Goal: Task Accomplishment & Management: Complete application form

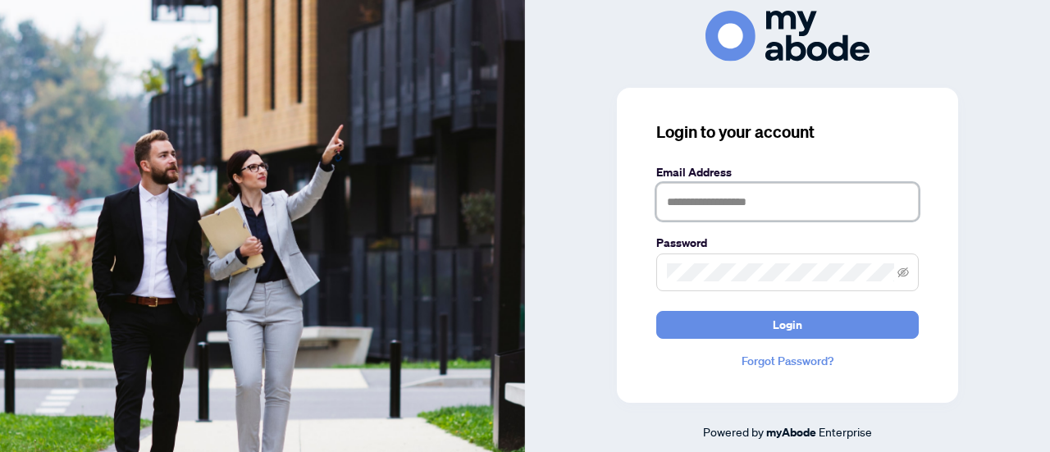
click at [759, 205] on input "text" at bounding box center [787, 202] width 262 height 38
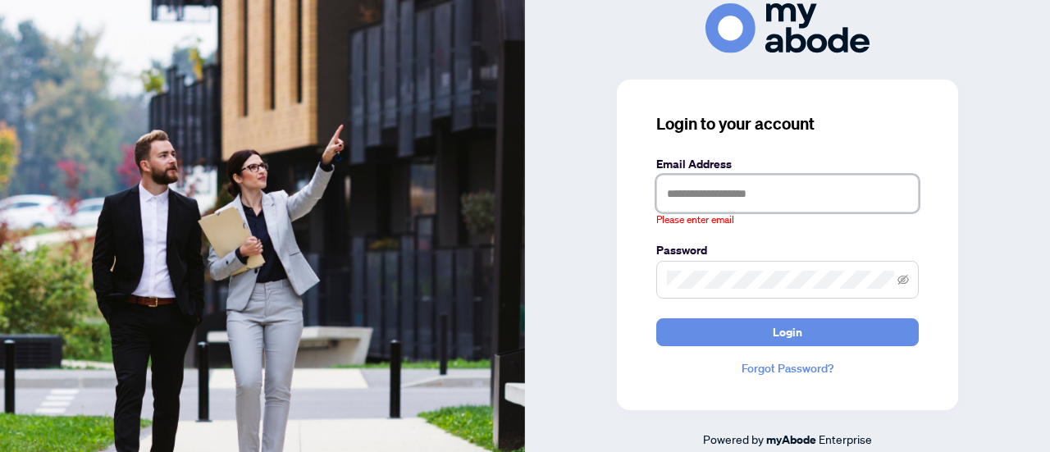
type input "**********"
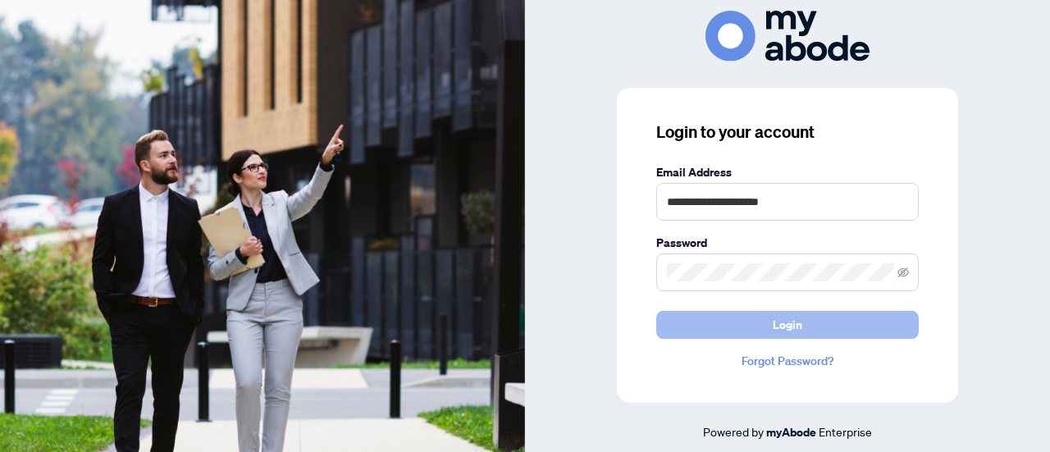
click at [822, 322] on button "Login" at bounding box center [787, 325] width 262 height 28
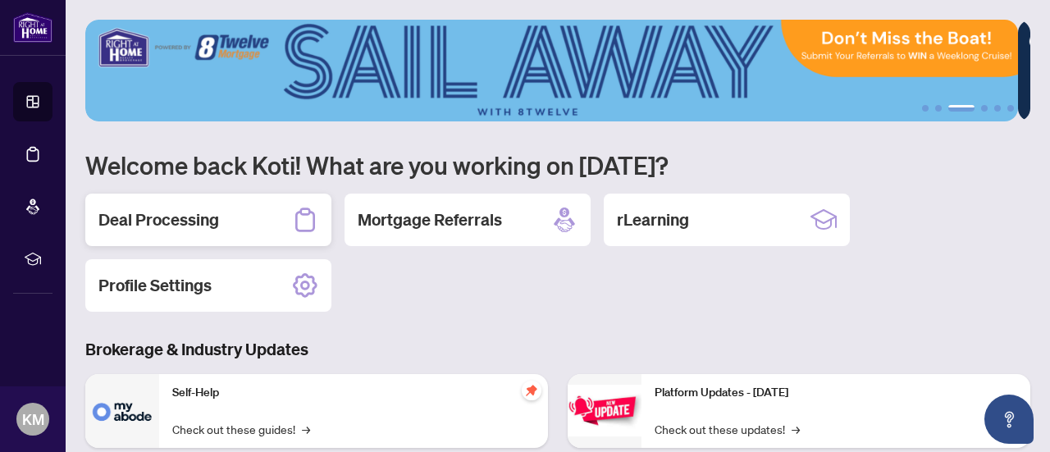
click at [228, 229] on div "Deal Processing" at bounding box center [208, 220] width 246 height 52
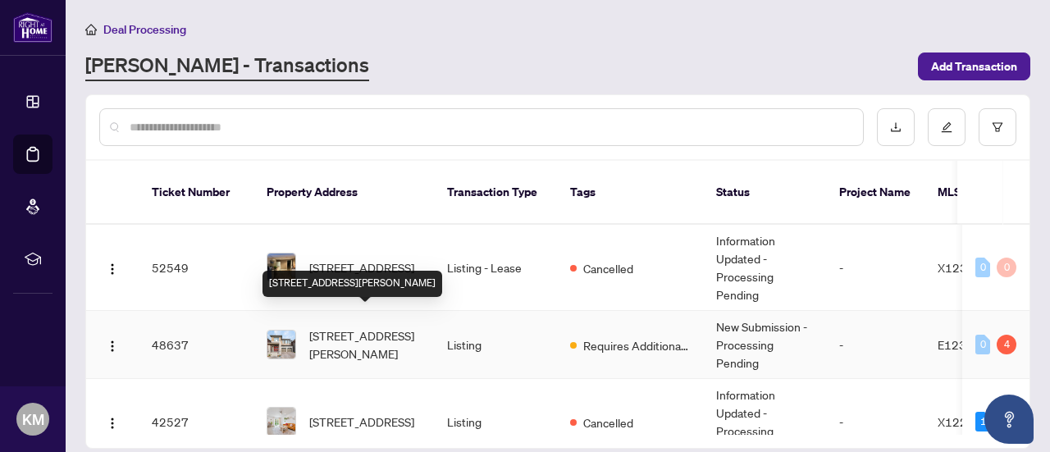
click at [374, 331] on span "3281 Turnstone Blvd, Pickering, Ontario L1X 0M9, Canada" at bounding box center [365, 344] width 112 height 36
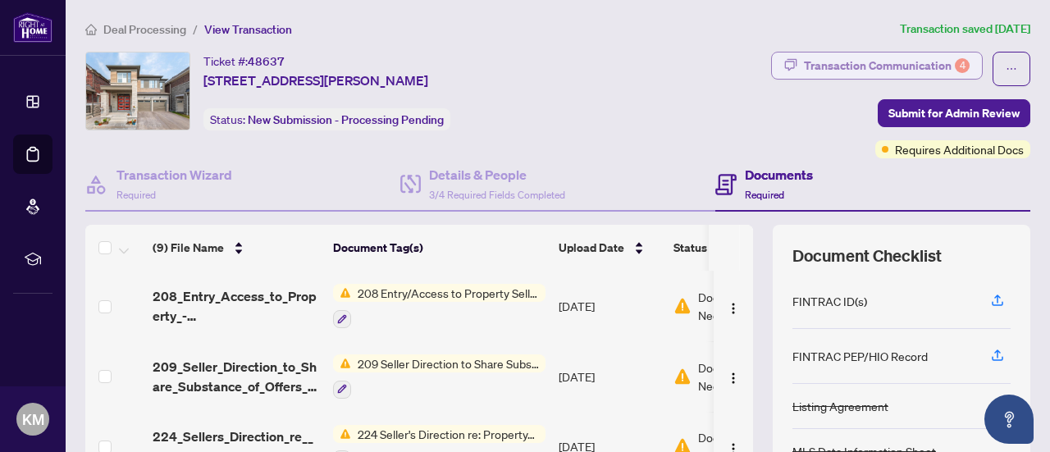
click at [889, 70] on div "Transaction Communication 4" at bounding box center [887, 65] width 166 height 26
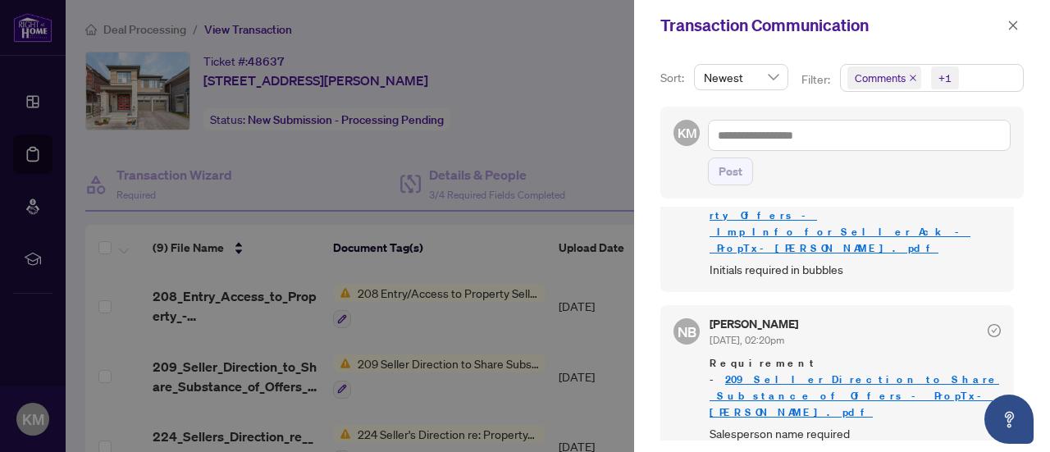
scroll to position [338, 0]
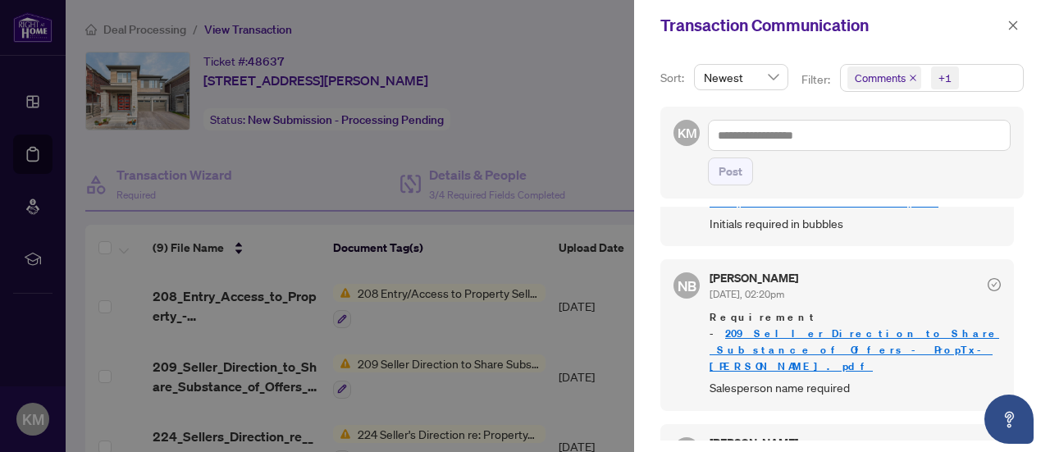
click at [591, 30] on div at bounding box center [525, 226] width 1050 height 452
click at [1016, 20] on icon "close" at bounding box center [1012, 25] width 11 height 11
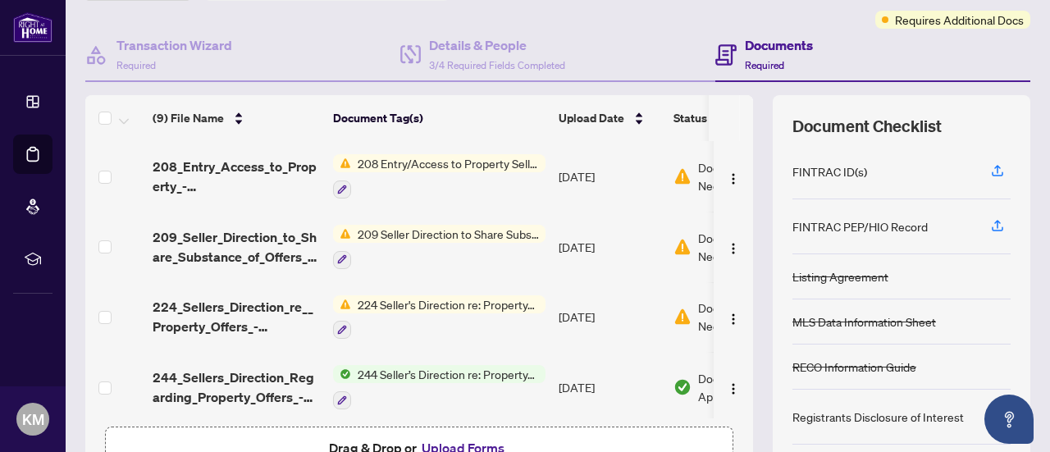
scroll to position [233, 0]
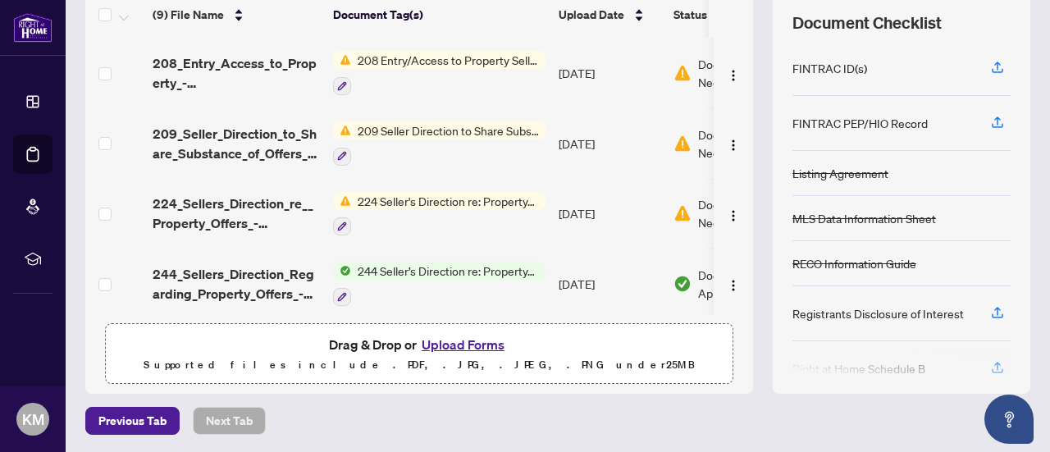
click at [471, 340] on button "Upload Forms" at bounding box center [463, 344] width 93 height 21
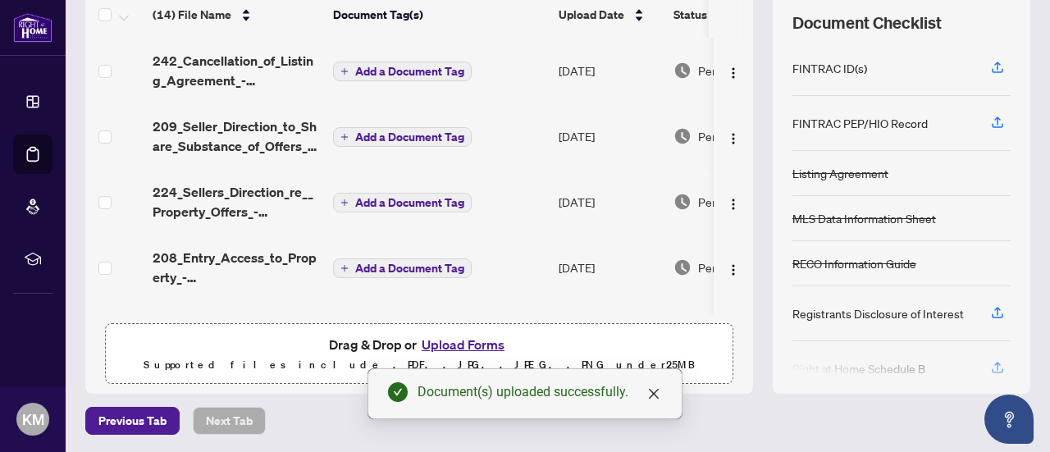
scroll to position [0, 0]
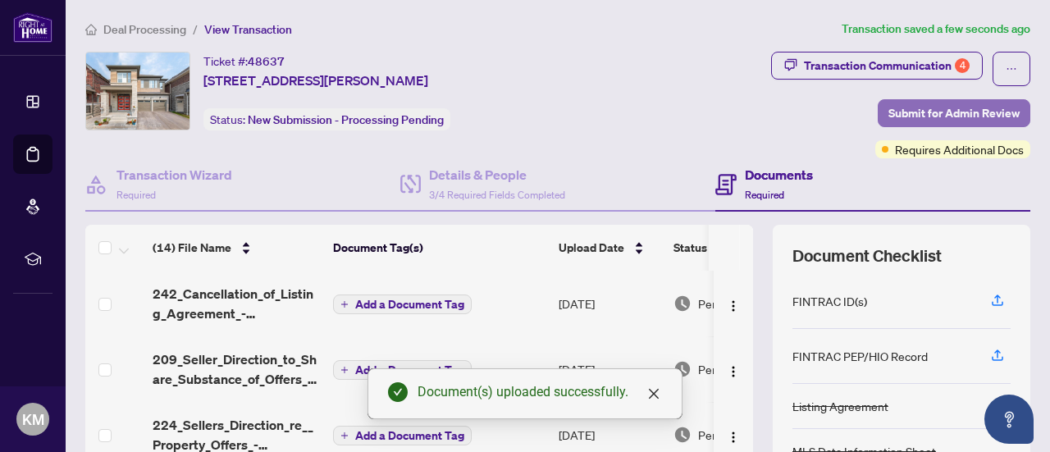
click at [938, 103] on span "Submit for Admin Review" at bounding box center [953, 113] width 131 height 26
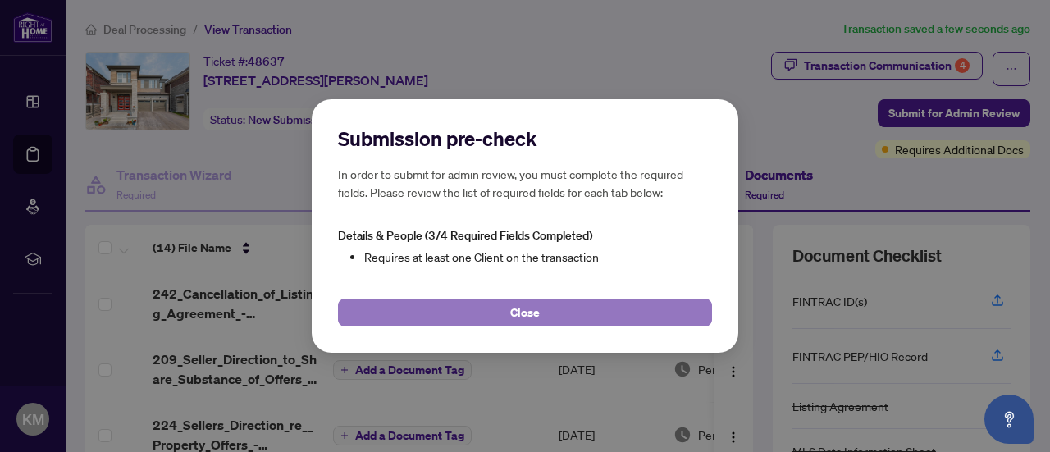
click at [577, 309] on button "Close" at bounding box center [525, 313] width 374 height 28
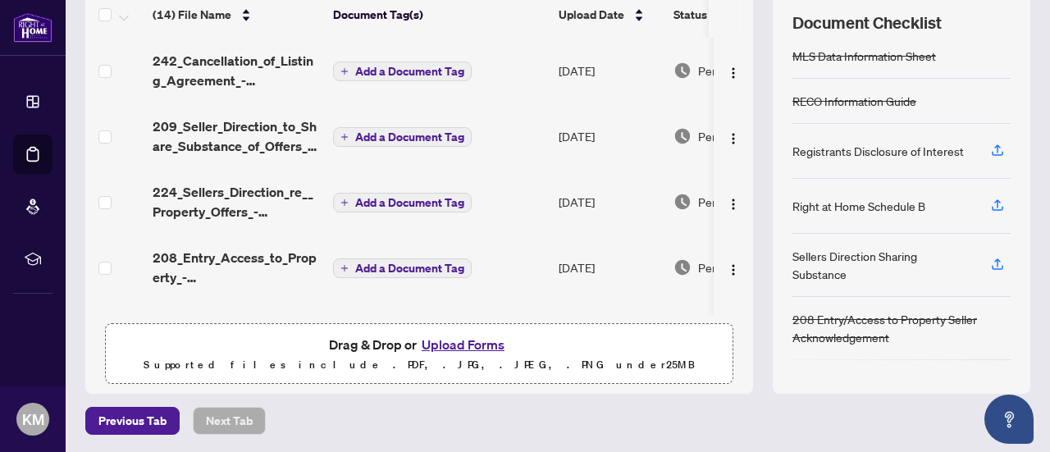
scroll to position [164, 0]
click at [129, 416] on span "Previous Tab" at bounding box center [132, 421] width 68 height 26
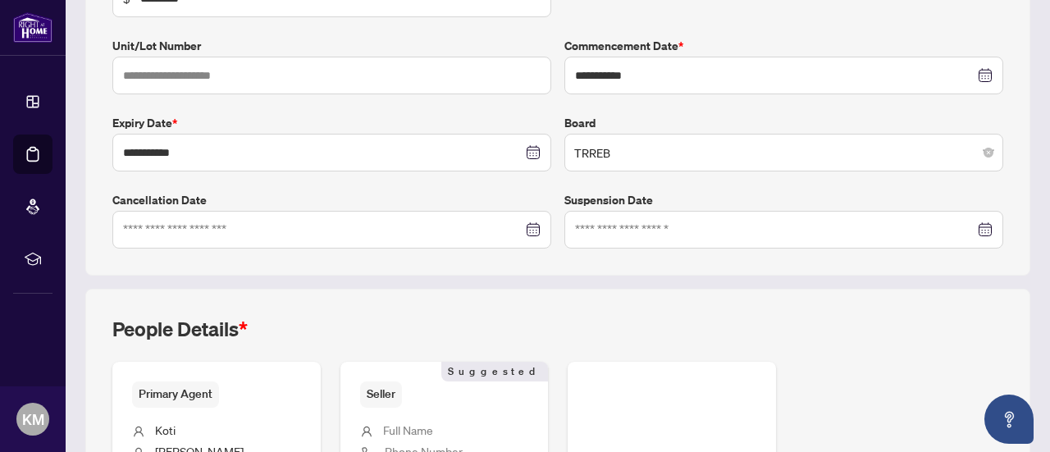
scroll to position [555, 0]
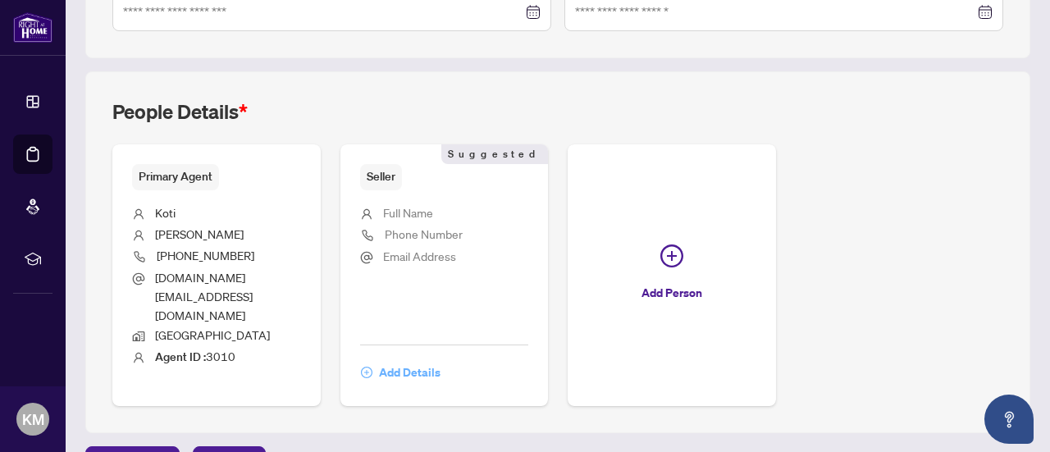
click at [440, 359] on span "Add Details" at bounding box center [410, 372] width 62 height 26
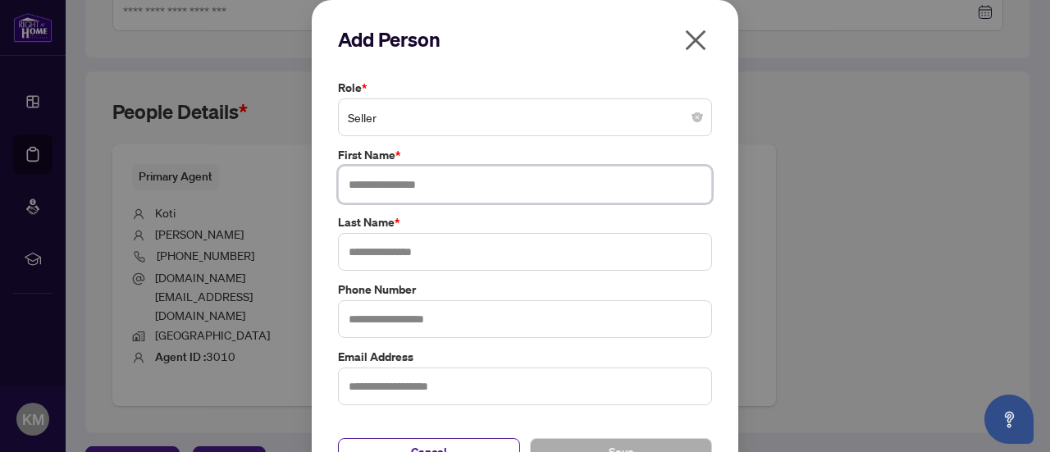
click at [429, 193] on input "text" at bounding box center [525, 185] width 374 height 38
type input "*********"
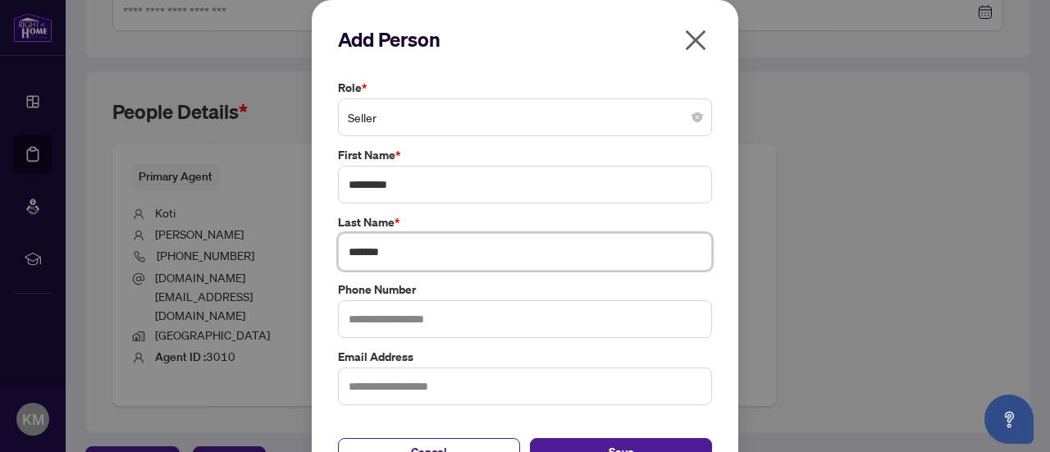
scroll to position [37, 0]
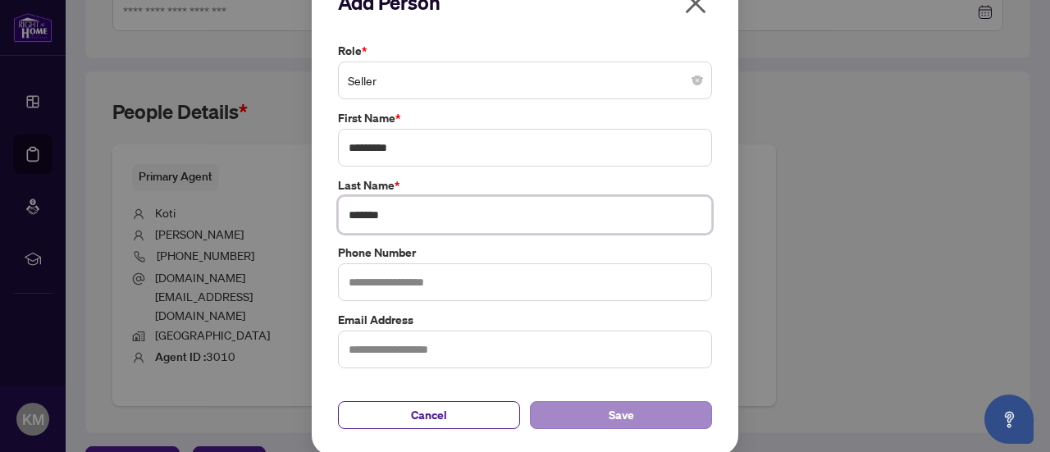
type input "*******"
click at [649, 412] on button "Save" at bounding box center [621, 415] width 182 height 28
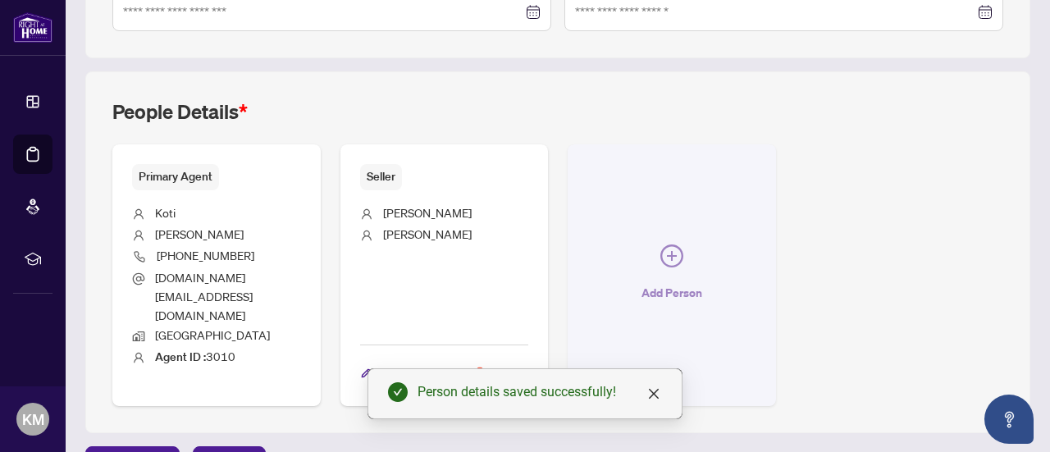
click at [683, 244] on icon "plus-circle" at bounding box center [671, 255] width 23 height 23
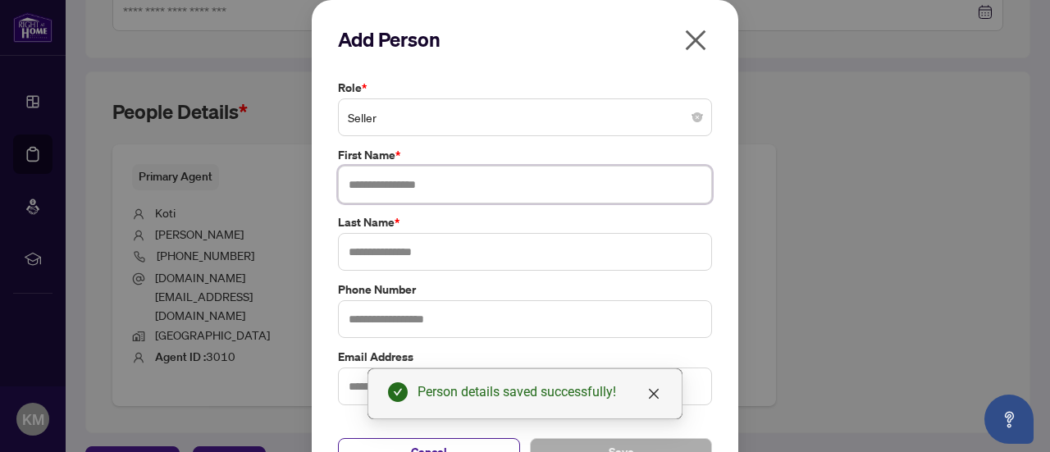
click at [574, 182] on input "text" at bounding box center [525, 185] width 374 height 38
type input "****"
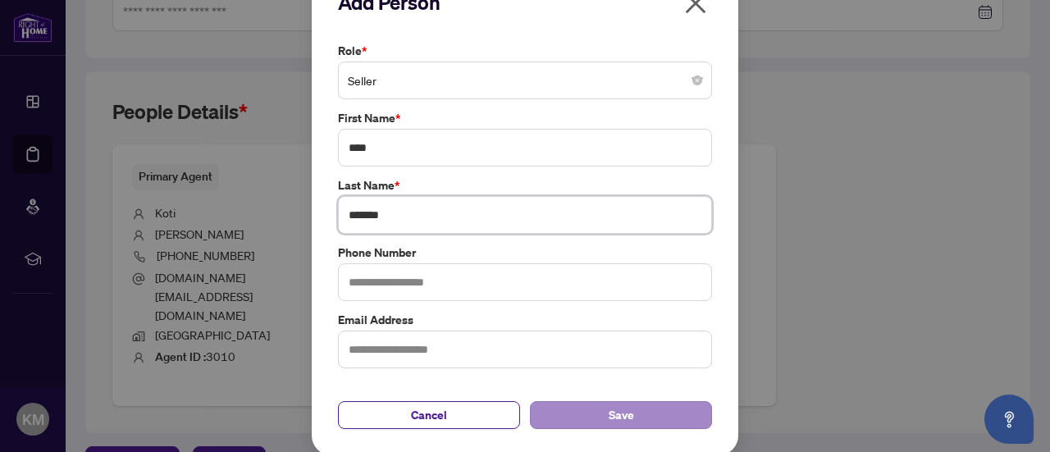
type input "*******"
click at [646, 413] on button "Save" at bounding box center [621, 415] width 182 height 28
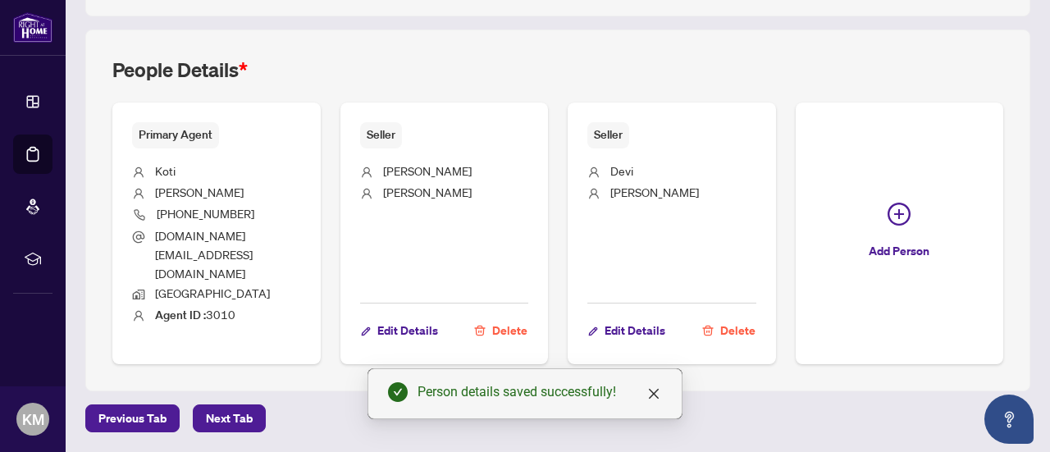
scroll to position [723, 0]
click at [244, 421] on button "Next Tab" at bounding box center [229, 418] width 73 height 28
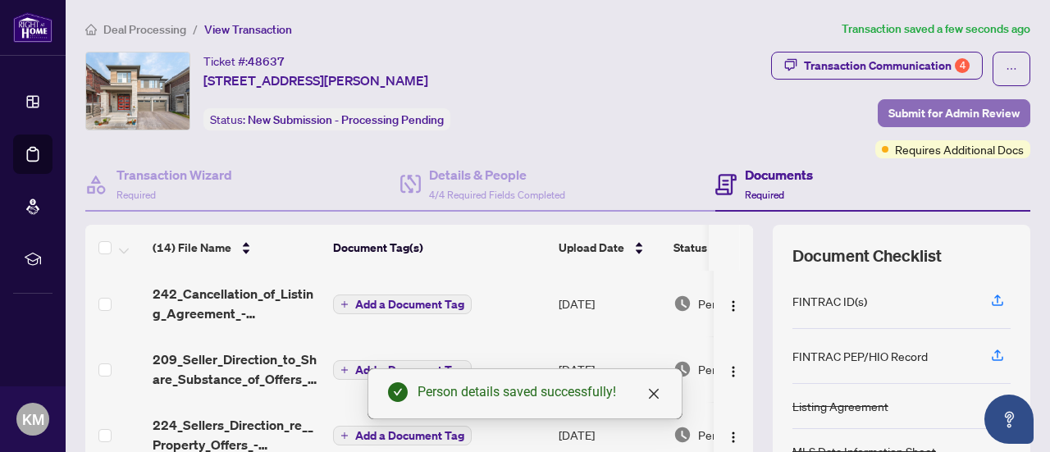
click at [923, 110] on span "Submit for Admin Review" at bounding box center [953, 113] width 131 height 26
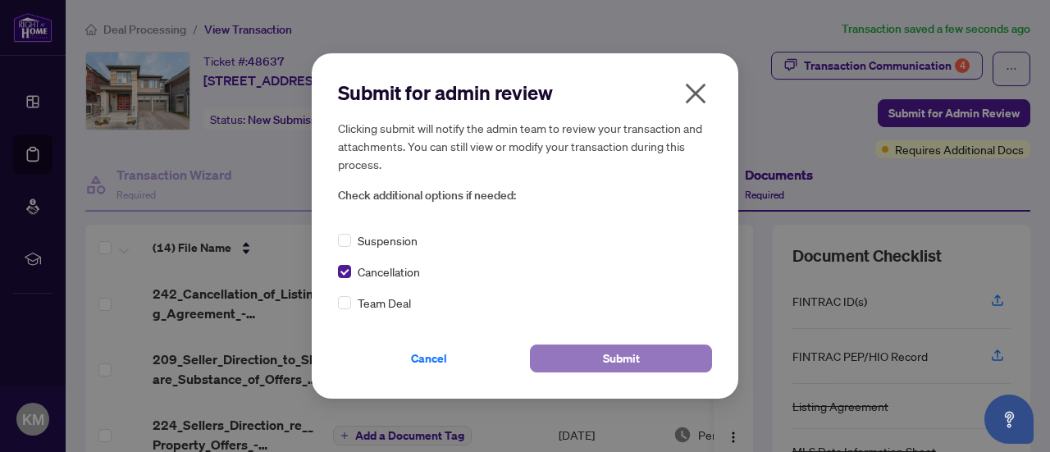
click at [620, 355] on span "Submit" at bounding box center [621, 358] width 37 height 26
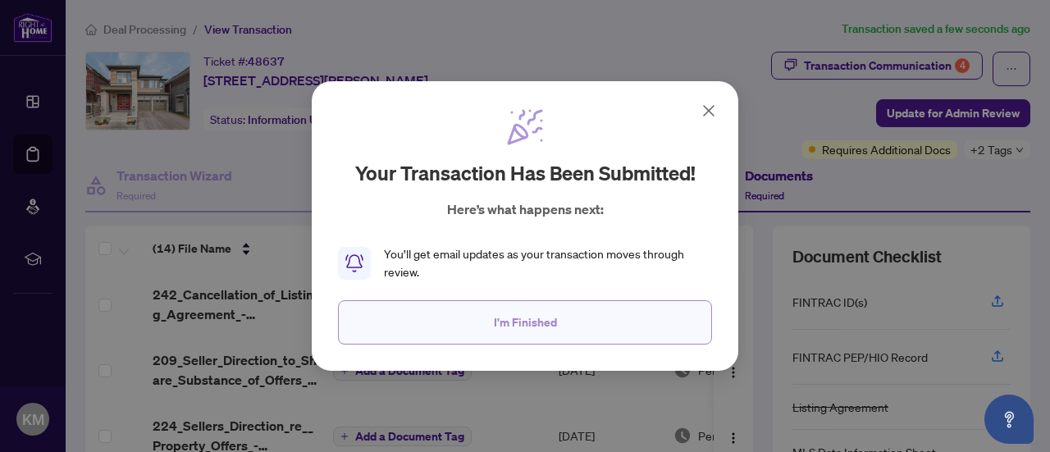
click at [540, 320] on span "I'm Finished" at bounding box center [525, 322] width 63 height 26
